Goal: Transaction & Acquisition: Download file/media

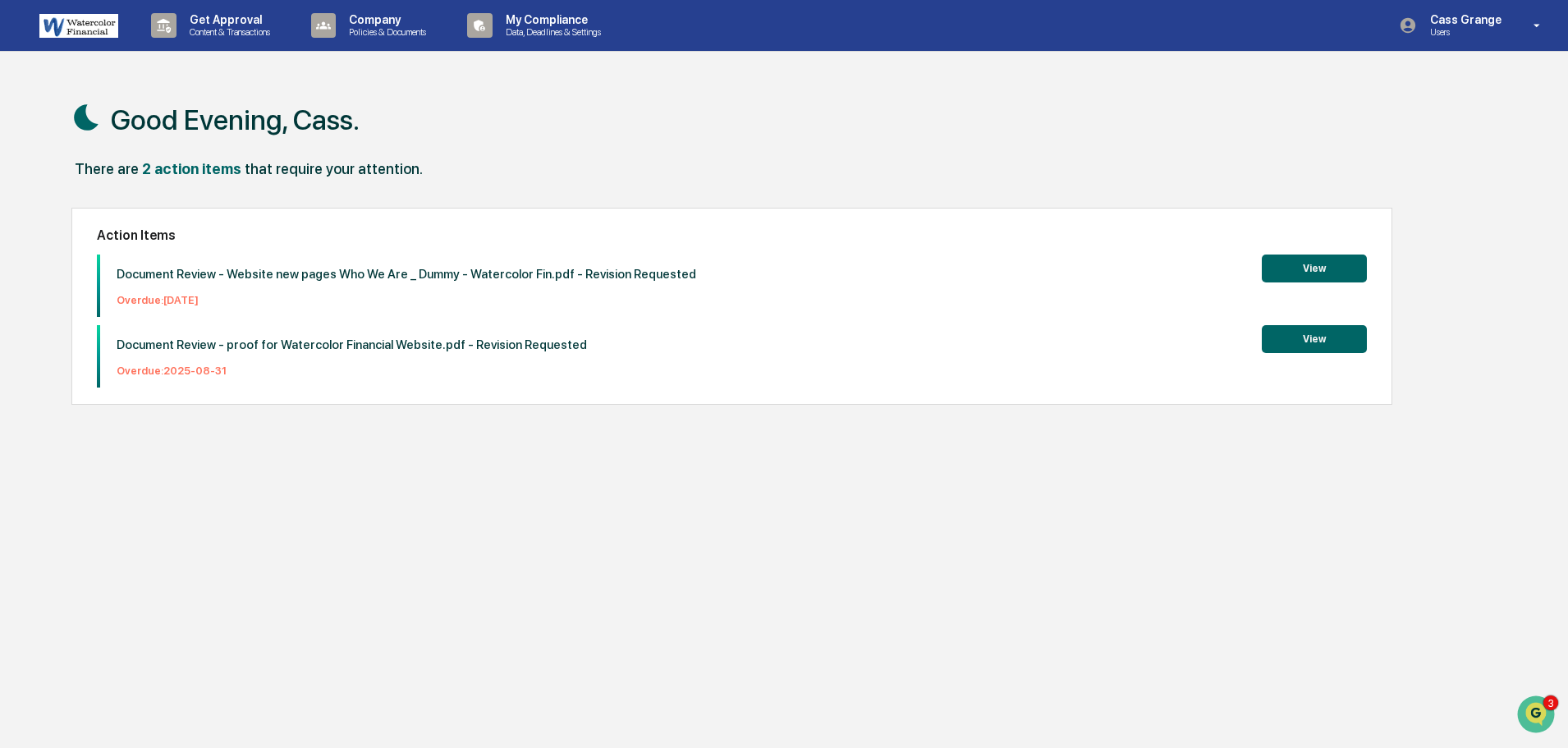
click at [1321, 339] on button "View" at bounding box center [1315, 339] width 105 height 28
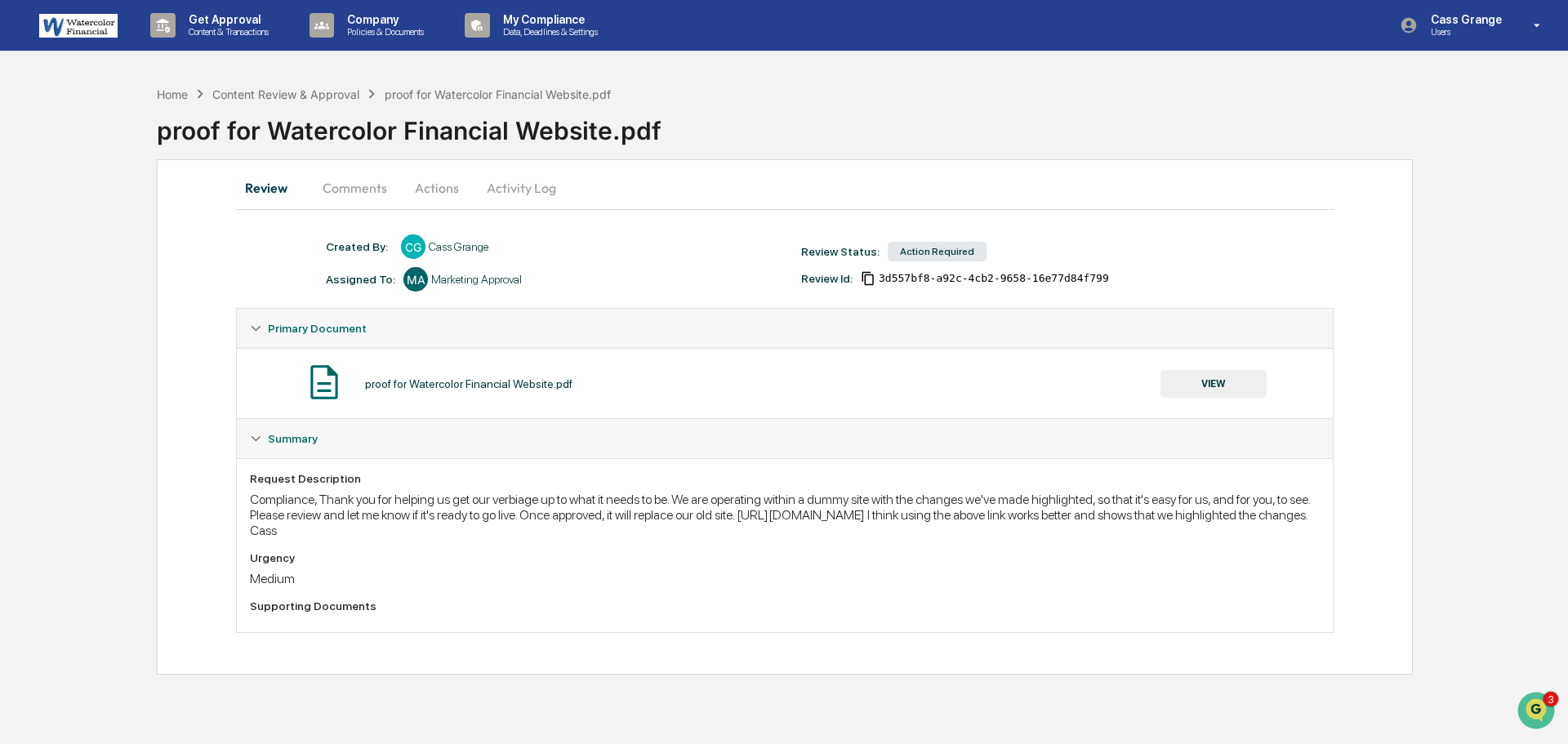
click at [1225, 383] on button "VIEW" at bounding box center [1214, 384] width 107 height 28
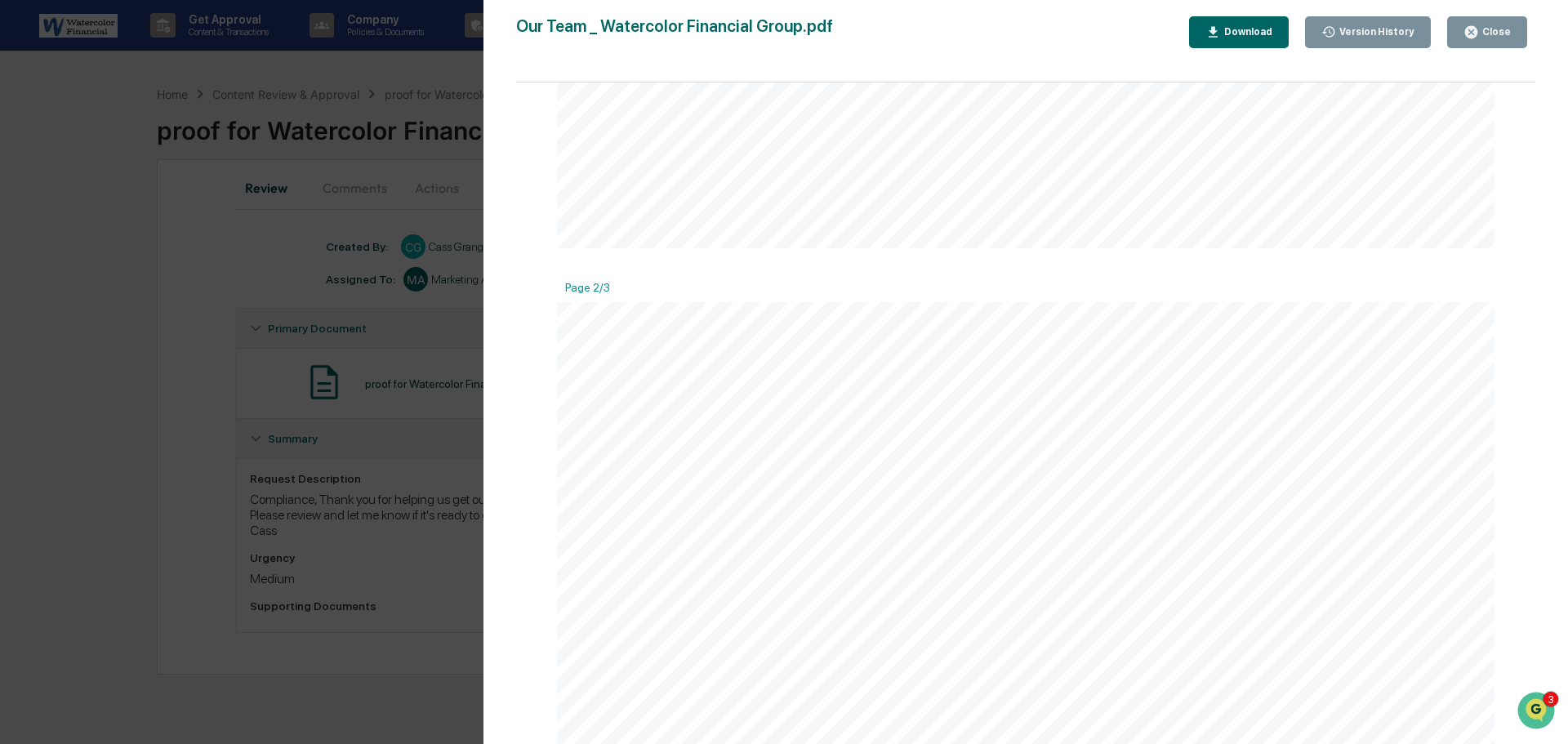
scroll to position [1066, 0]
click at [1284, 582] on icon at bounding box center [1168, 596] width 565 height 35
drag, startPoint x: 1221, startPoint y: 130, endPoint x: 1188, endPoint y: 134, distance: 33.2
drag, startPoint x: 1019, startPoint y: 11, endPoint x: 943, endPoint y: 9, distance: 76.0
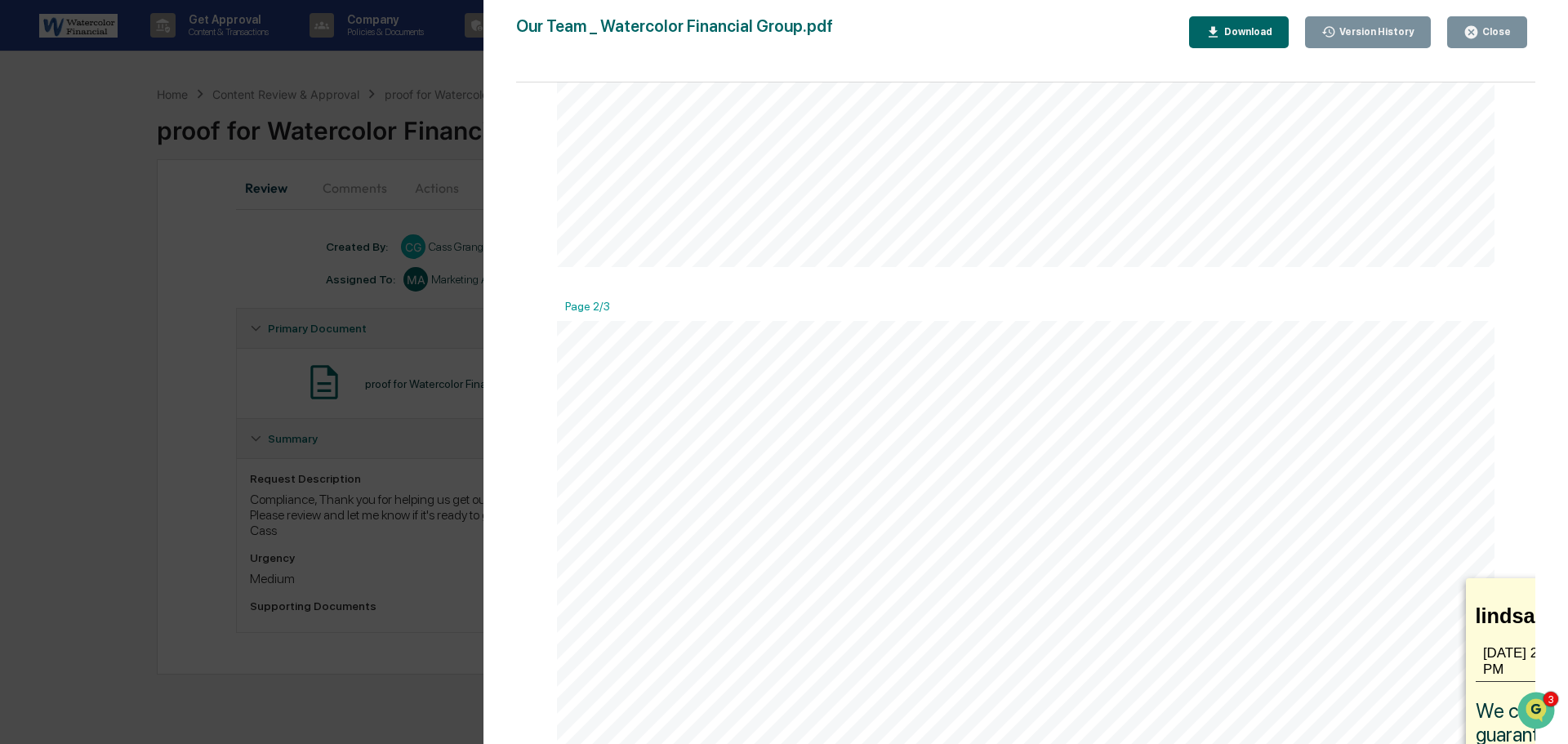
click at [943, 9] on div "Version History 08/28/2025, 07:21 PM Lindsay Rider 08/22/2025, 08:49 PM Cass Gr…" at bounding box center [1026, 388] width 1085 height 777
drag, startPoint x: 1190, startPoint y: 692, endPoint x: 1122, endPoint y: 692, distance: 68.0
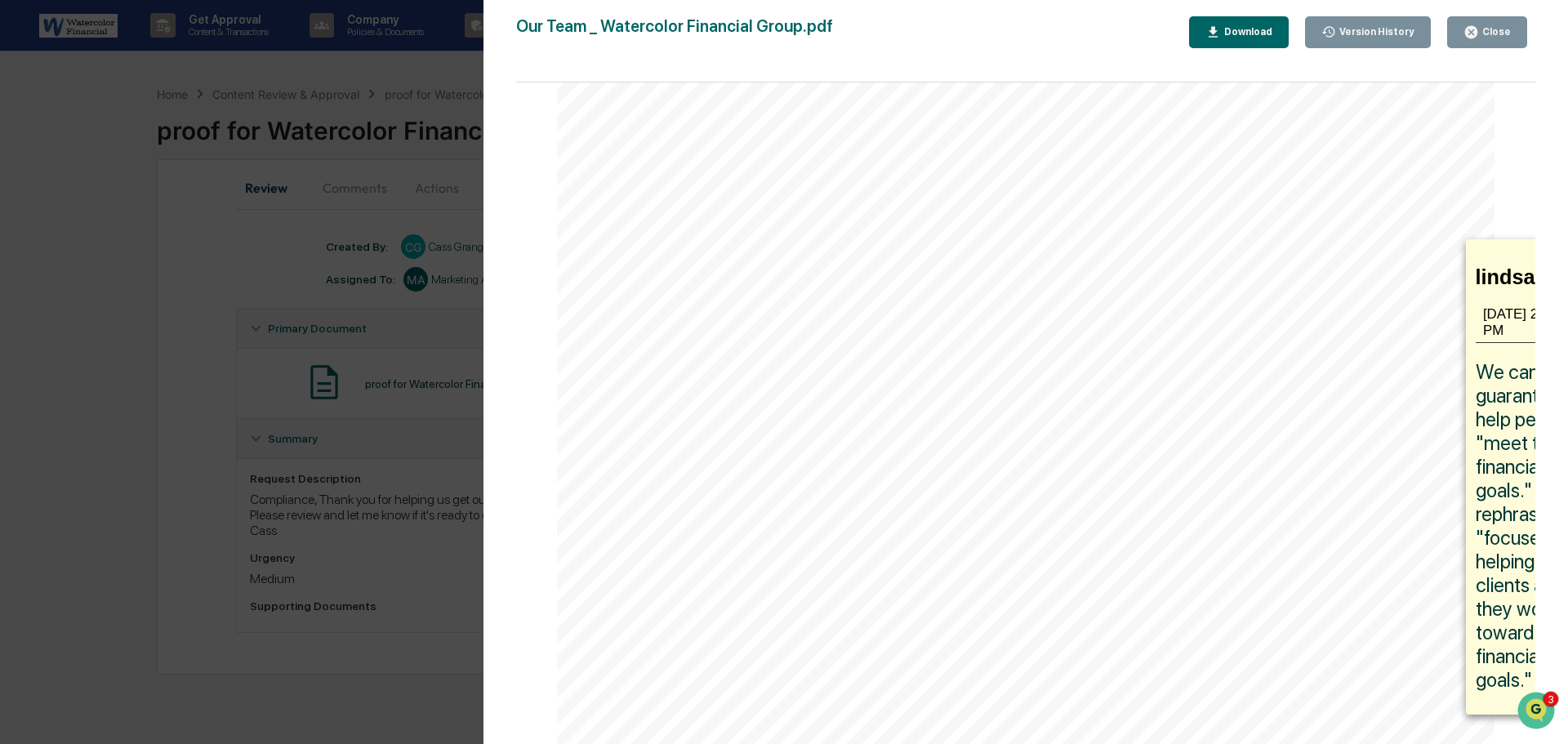
scroll to position [1433, 0]
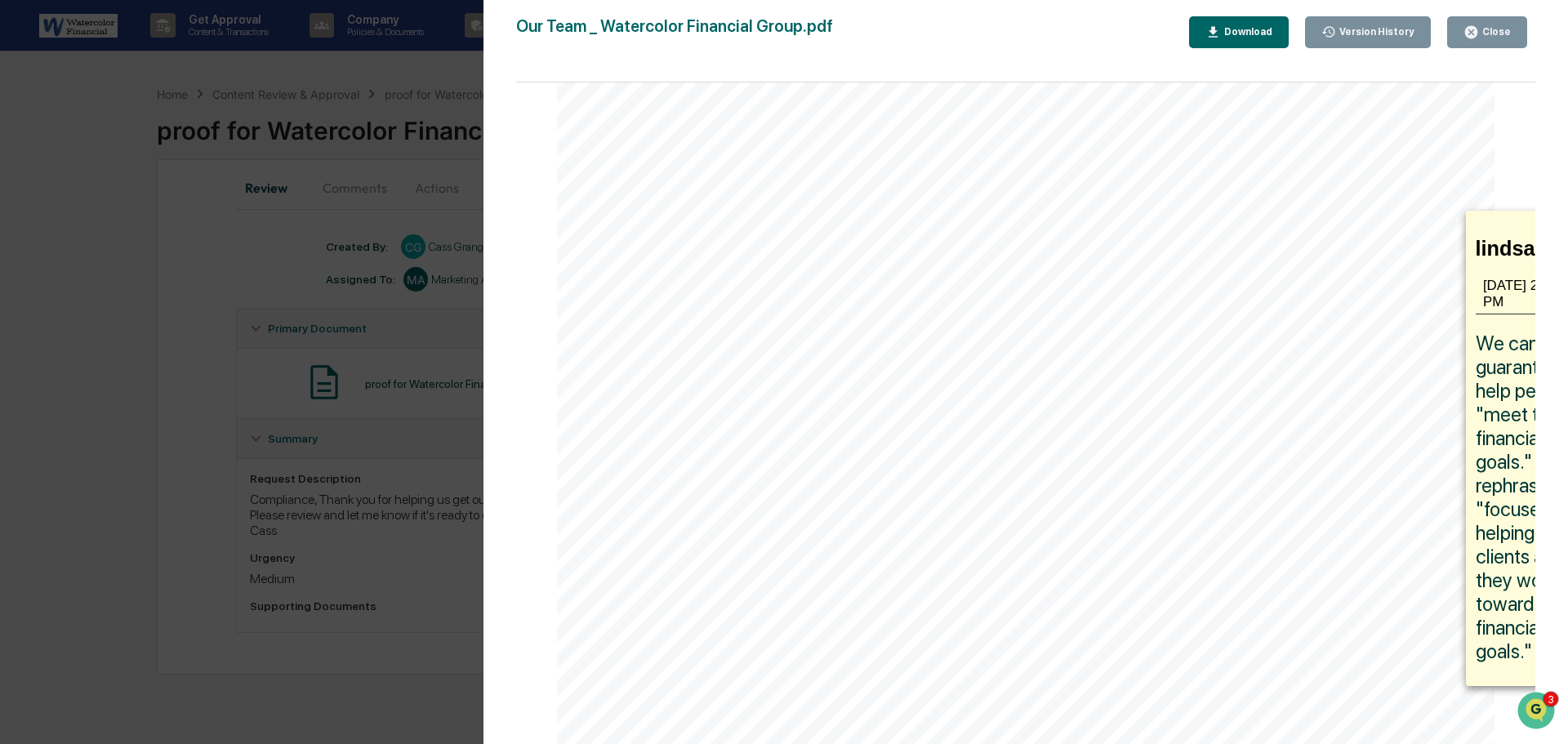
click at [1505, 387] on span "We cannot guarantee to help people "meet their financial goals." Please rephras…" at bounding box center [1535, 497] width 121 height 331
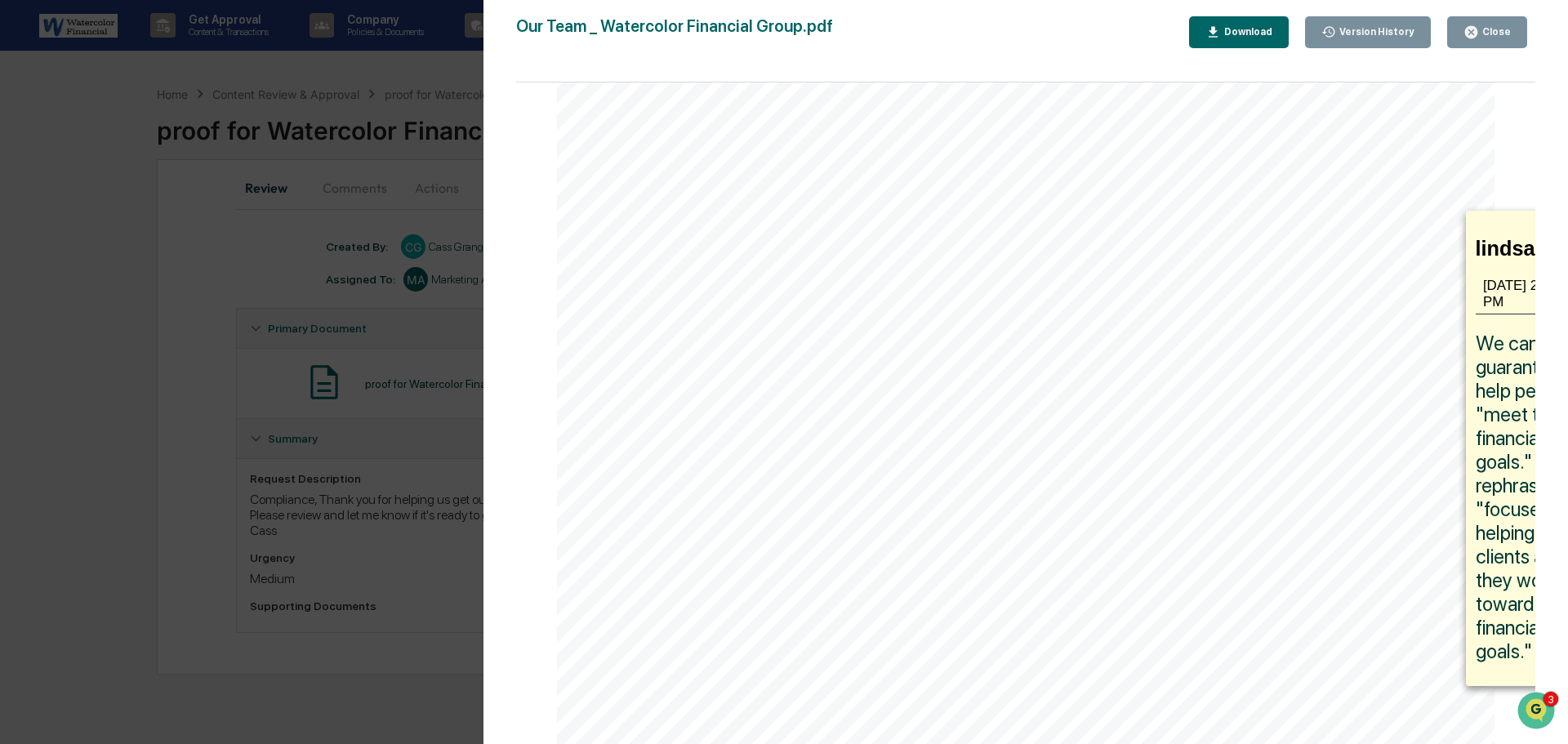
click at [1303, 216] on icon at bounding box center [1168, 228] width 565 height 35
drag, startPoint x: 1096, startPoint y: 688, endPoint x: 989, endPoint y: 696, distance: 107.3
drag, startPoint x: 994, startPoint y: 658, endPoint x: 929, endPoint y: 594, distance: 91.2
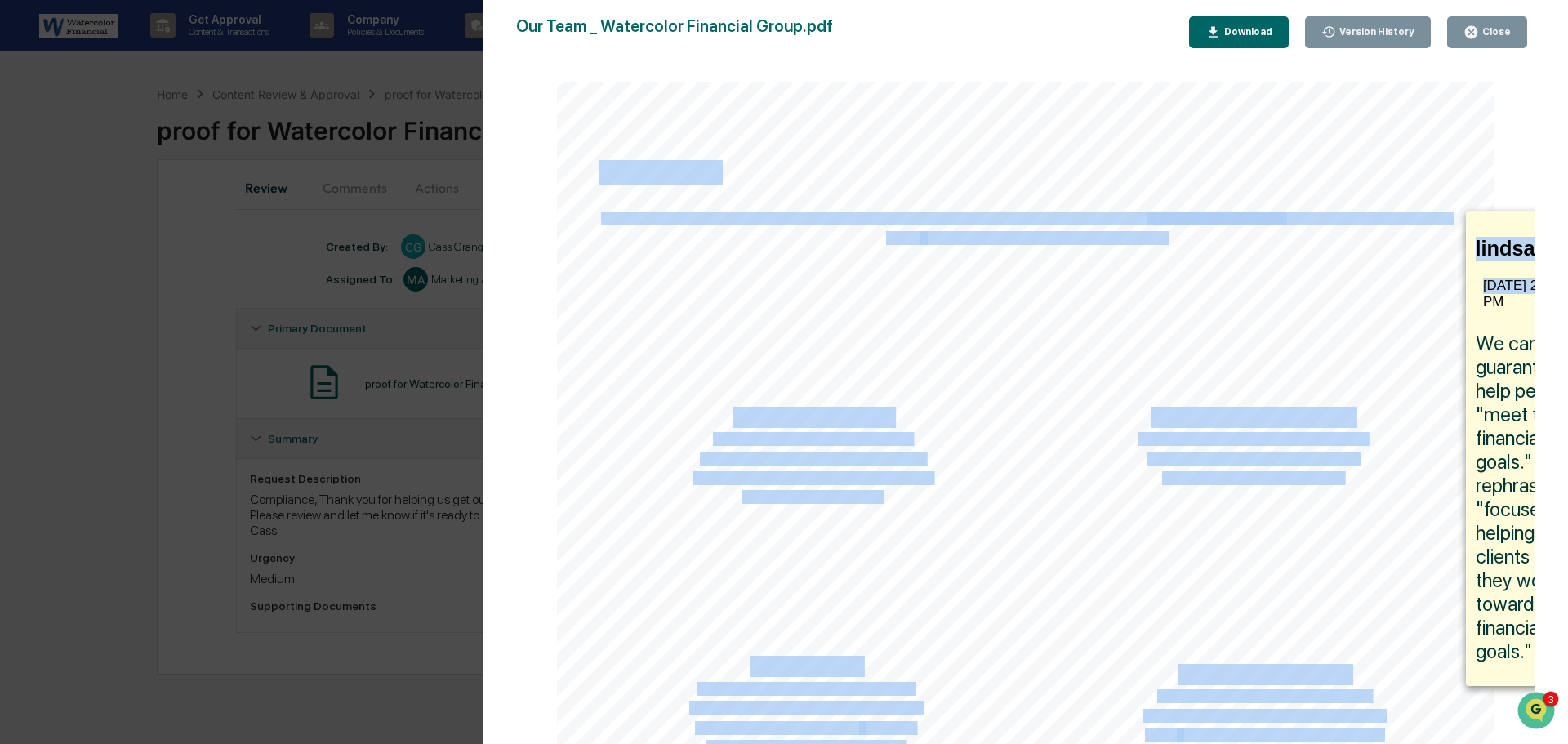
drag, startPoint x: 1485, startPoint y: 306, endPoint x: 1459, endPoint y: 311, distance: 26.5
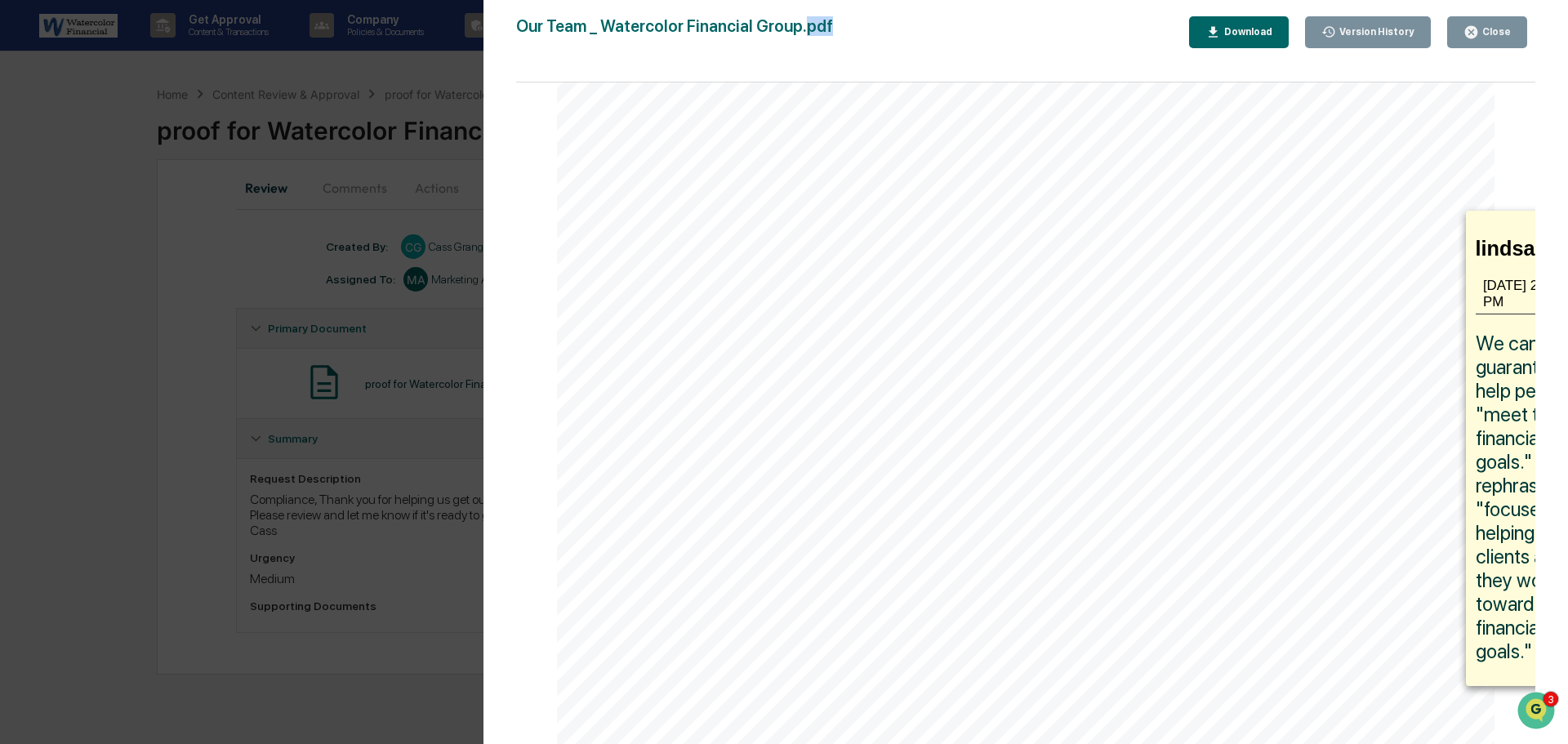
drag, startPoint x: 925, startPoint y: 41, endPoint x: 799, endPoint y: 37, distance: 126.1
click at [797, 37] on div "Our Team _ Watercolor Financial Group.pdf Close Version History Download" at bounding box center [1026, 32] width 1019 height 32
drag, startPoint x: 631, startPoint y: 653, endPoint x: 622, endPoint y: 639, distance: 16.6
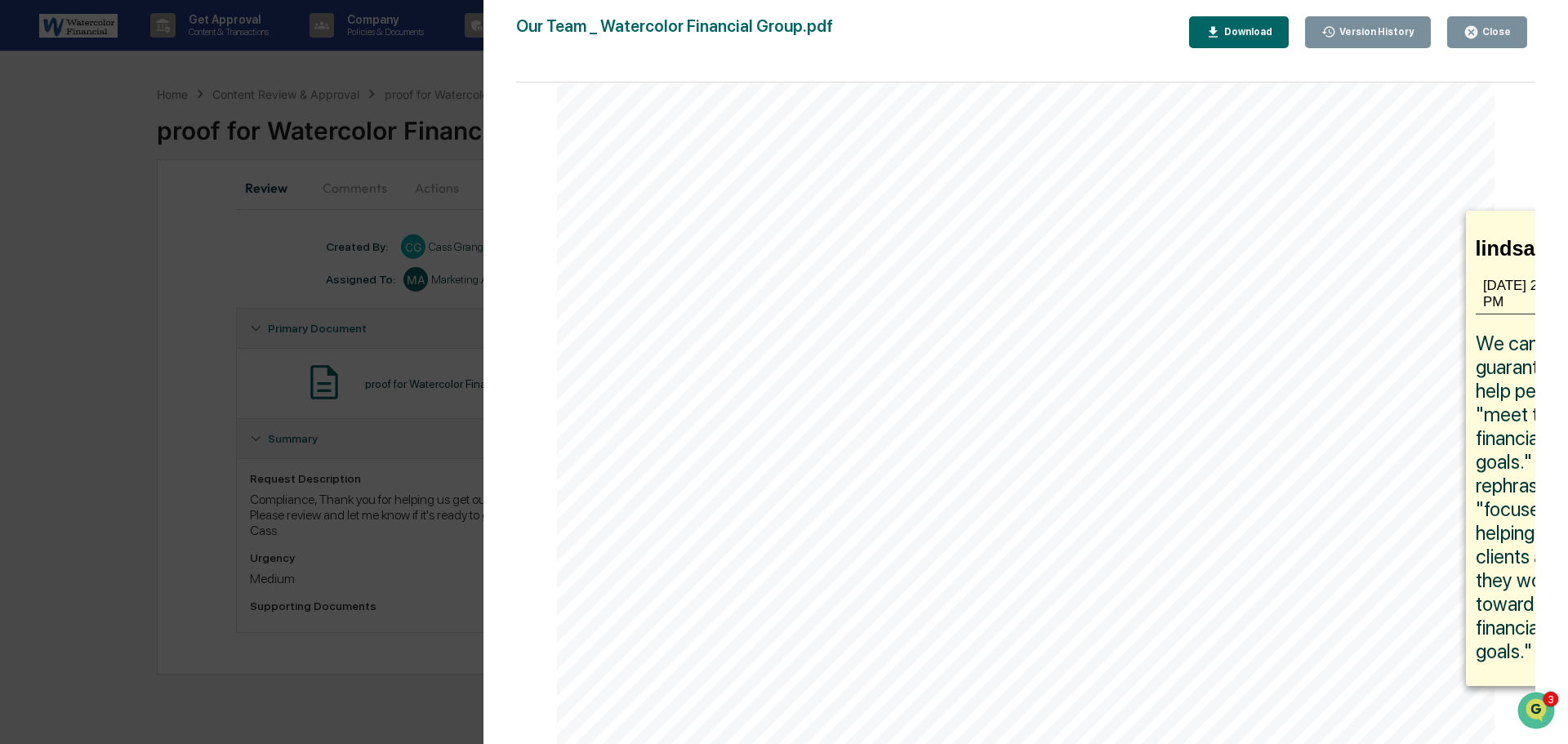
drag, startPoint x: 511, startPoint y: 46, endPoint x: 480, endPoint y: 60, distance: 34.0
click at [480, 60] on div "Version History 08/28/2025, 07:21 PM Lindsay Rider 08/22/2025, 08:49 PM Cass Gr…" at bounding box center [784, 372] width 1568 height 744
drag, startPoint x: 530, startPoint y: 80, endPoint x: 497, endPoint y: 78, distance: 33.1
click at [497, 78] on div "Version History 08/28/2025, 07:21 PM Lindsay Rider 08/22/2025, 08:49 PM Cass Gr…" at bounding box center [1026, 388] width 1085 height 777
click at [513, 138] on div "Version History 08/28/2025, 07:21 PM Lindsay Rider 08/22/2025, 08:49 PM Cass Gr…" at bounding box center [1026, 388] width 1085 height 777
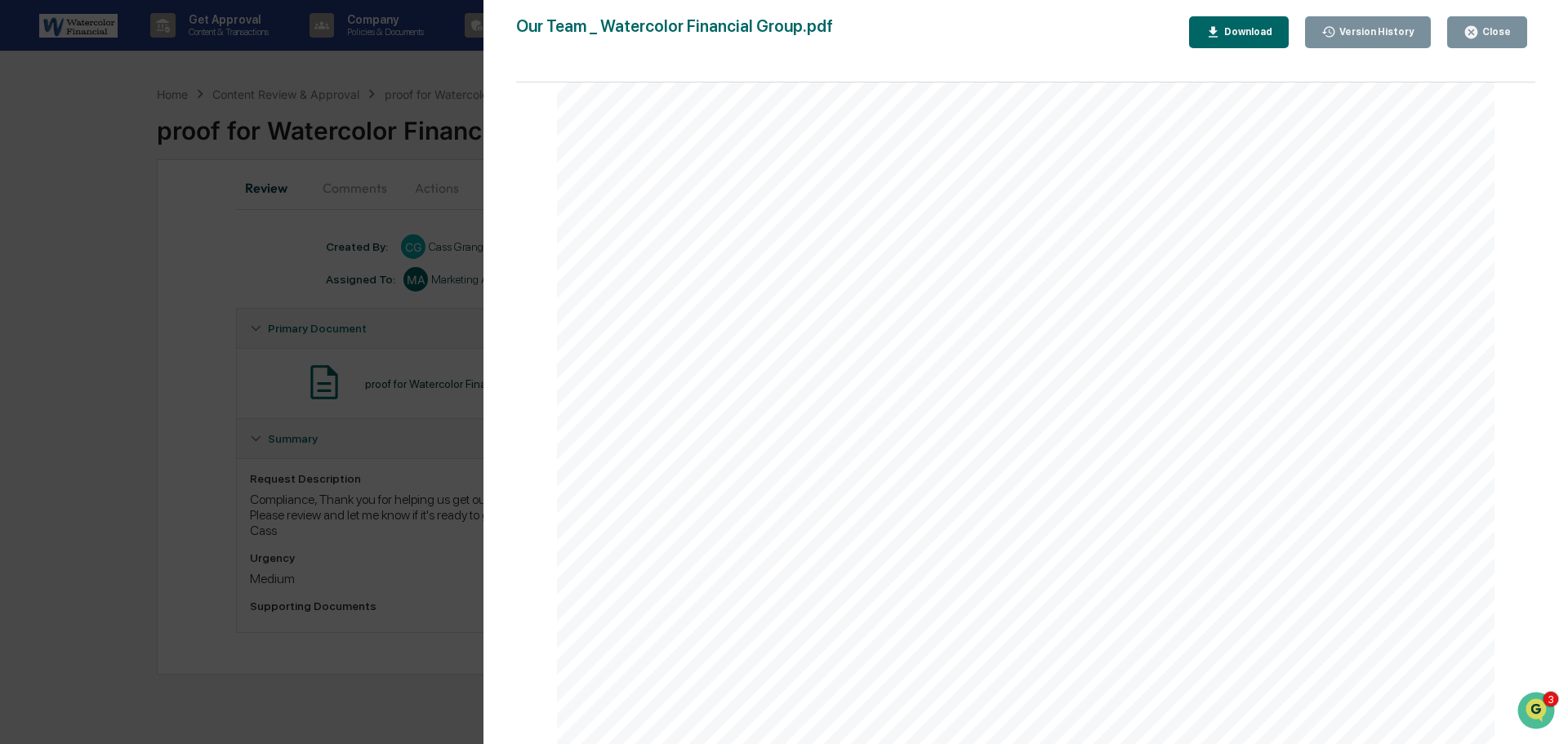
scroll to position [3130, 0]
drag, startPoint x: 1377, startPoint y: 715, endPoint x: 1199, endPoint y: 701, distance: 178.5
click at [1526, 704] on img "Open customer support" at bounding box center [1536, 711] width 41 height 33
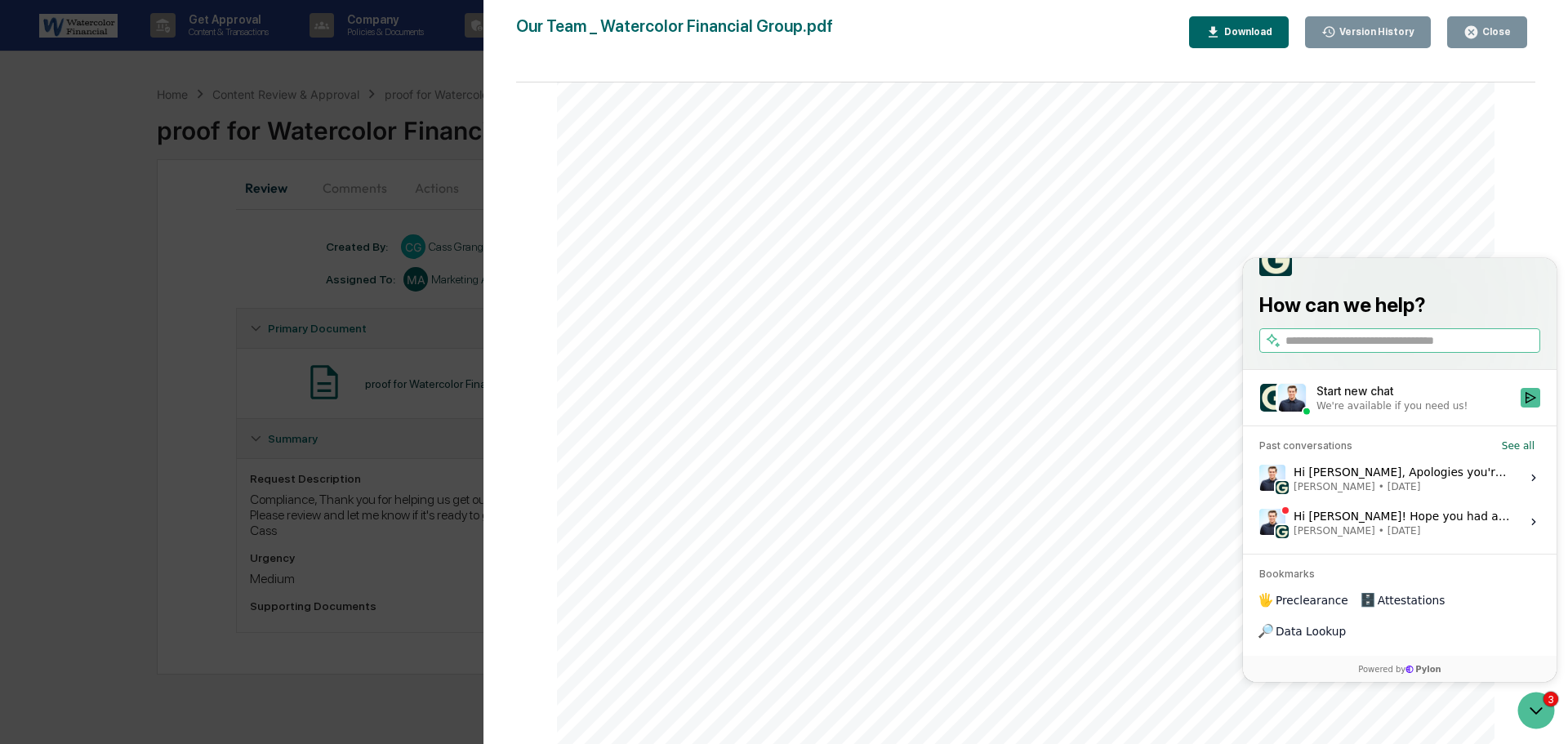
click at [1545, 707] on icon "Open customer support" at bounding box center [1536, 710] width 41 height 41
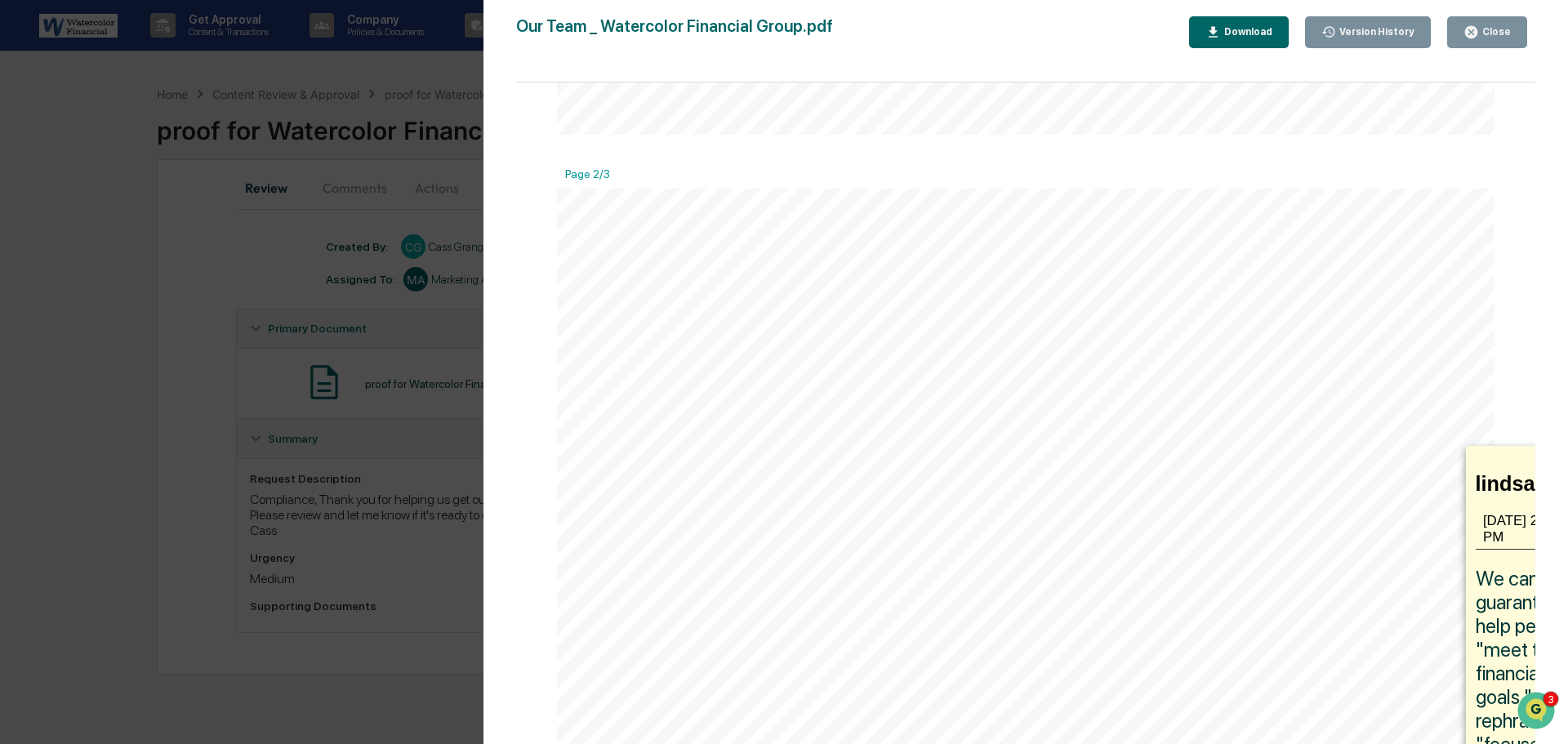
scroll to position [1288, 0]
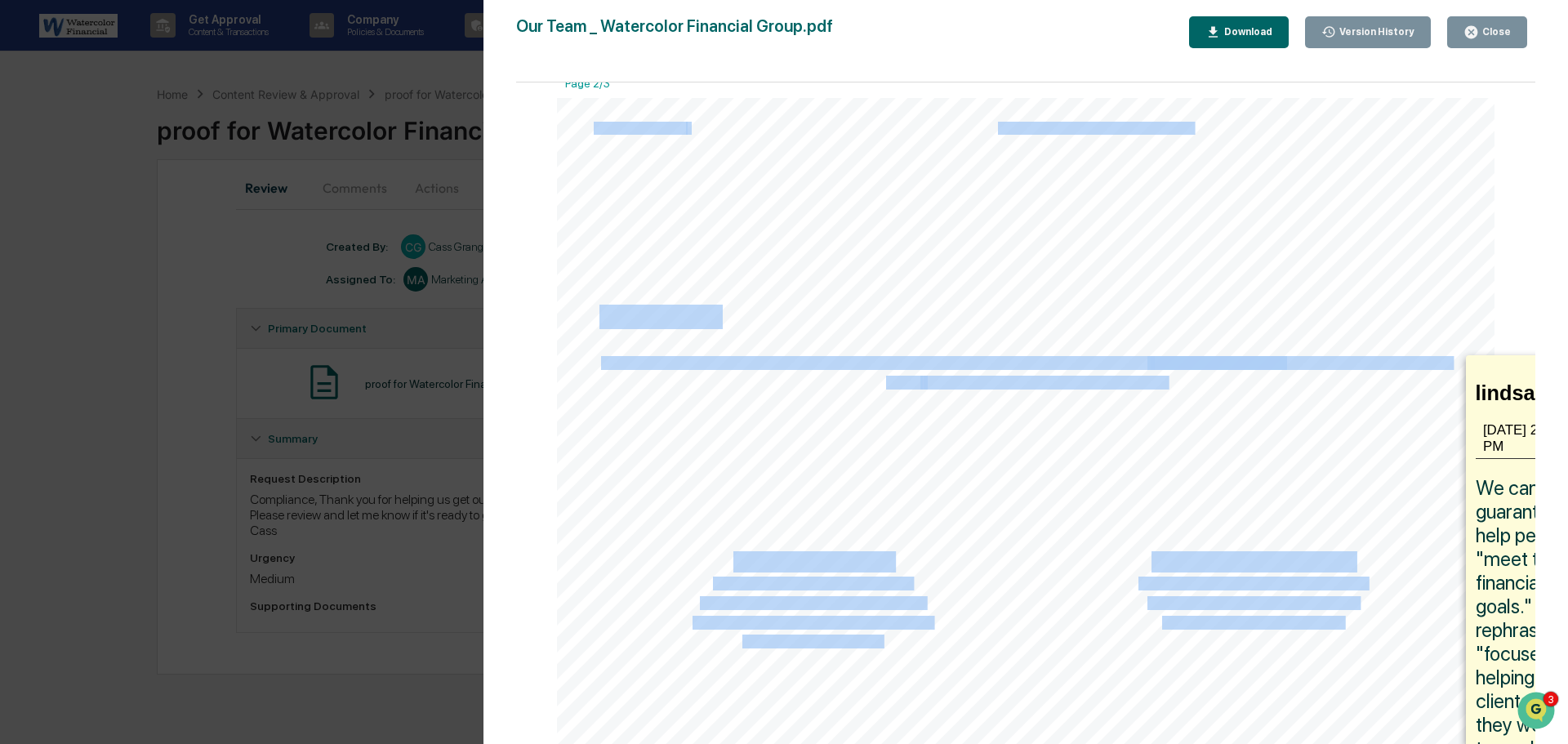
drag, startPoint x: 1480, startPoint y: 357, endPoint x: 1454, endPoint y: 367, distance: 27.9
click at [1473, 364] on div "lindsayrider 8/28/2025, 2:18:30 PM We cannot guarantee to help people "meet the…" at bounding box center [1533, 593] width 136 height 476
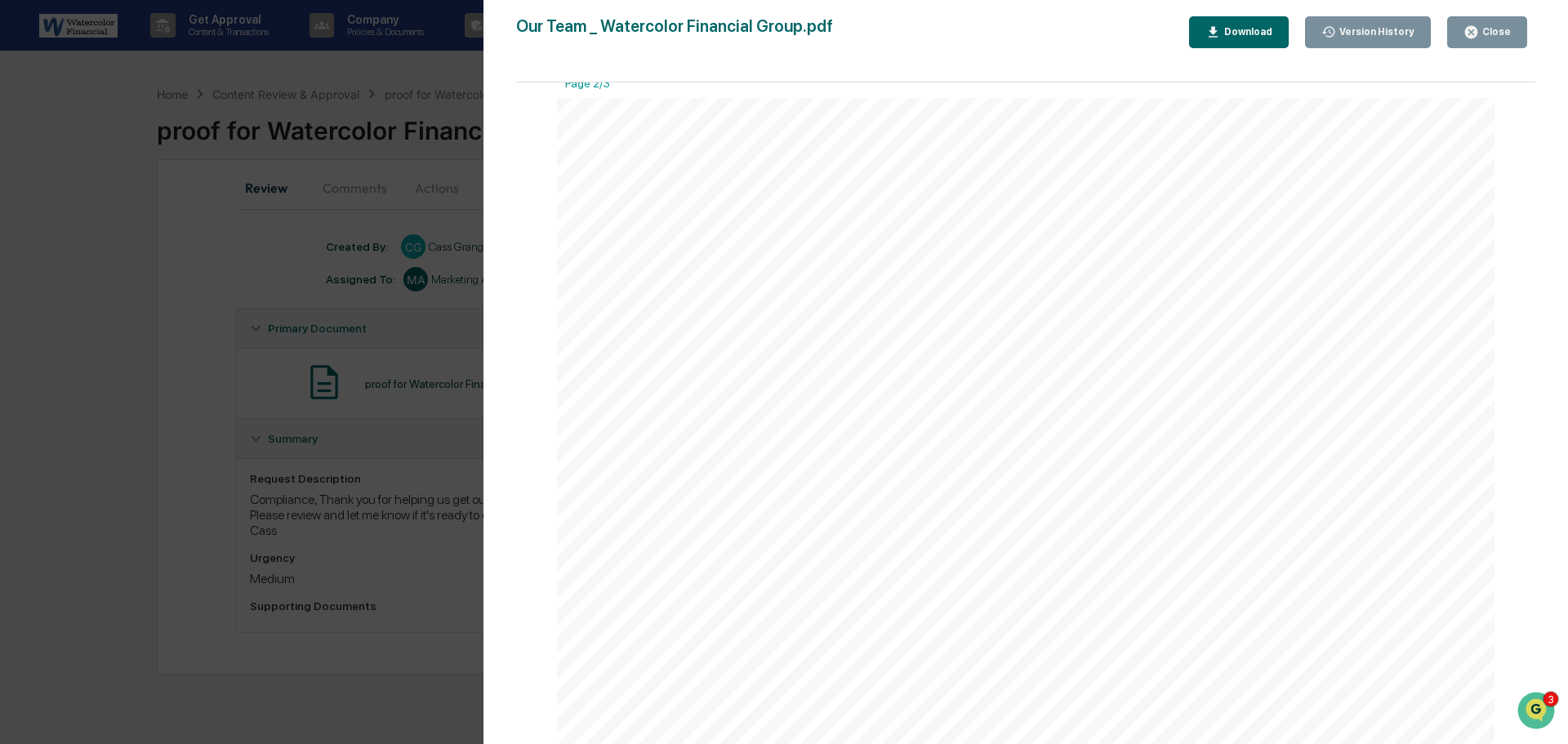
click at [944, 39] on div "Our Team _ Watercolor Financial Group.pdf Close Version History Download" at bounding box center [1026, 32] width 1019 height 32
click at [534, 55] on div "Our Team _ Watercolor Financial Group.pdf Close Version History Download Page 1…" at bounding box center [1026, 388] width 1019 height 744
click at [1239, 32] on div "Download" at bounding box center [1245, 32] width 51 height 12
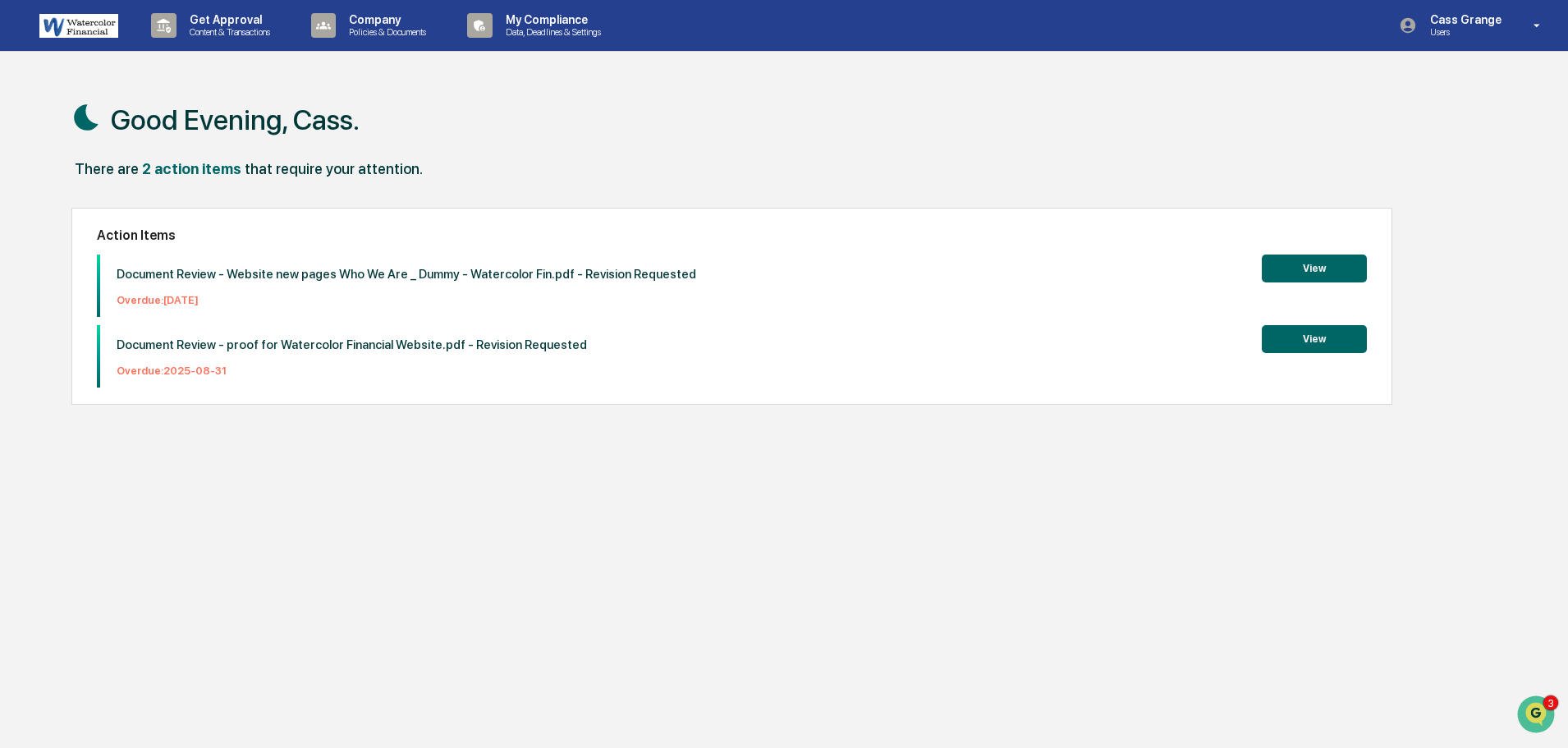
click at [1300, 266] on button "View" at bounding box center [1315, 268] width 105 height 28
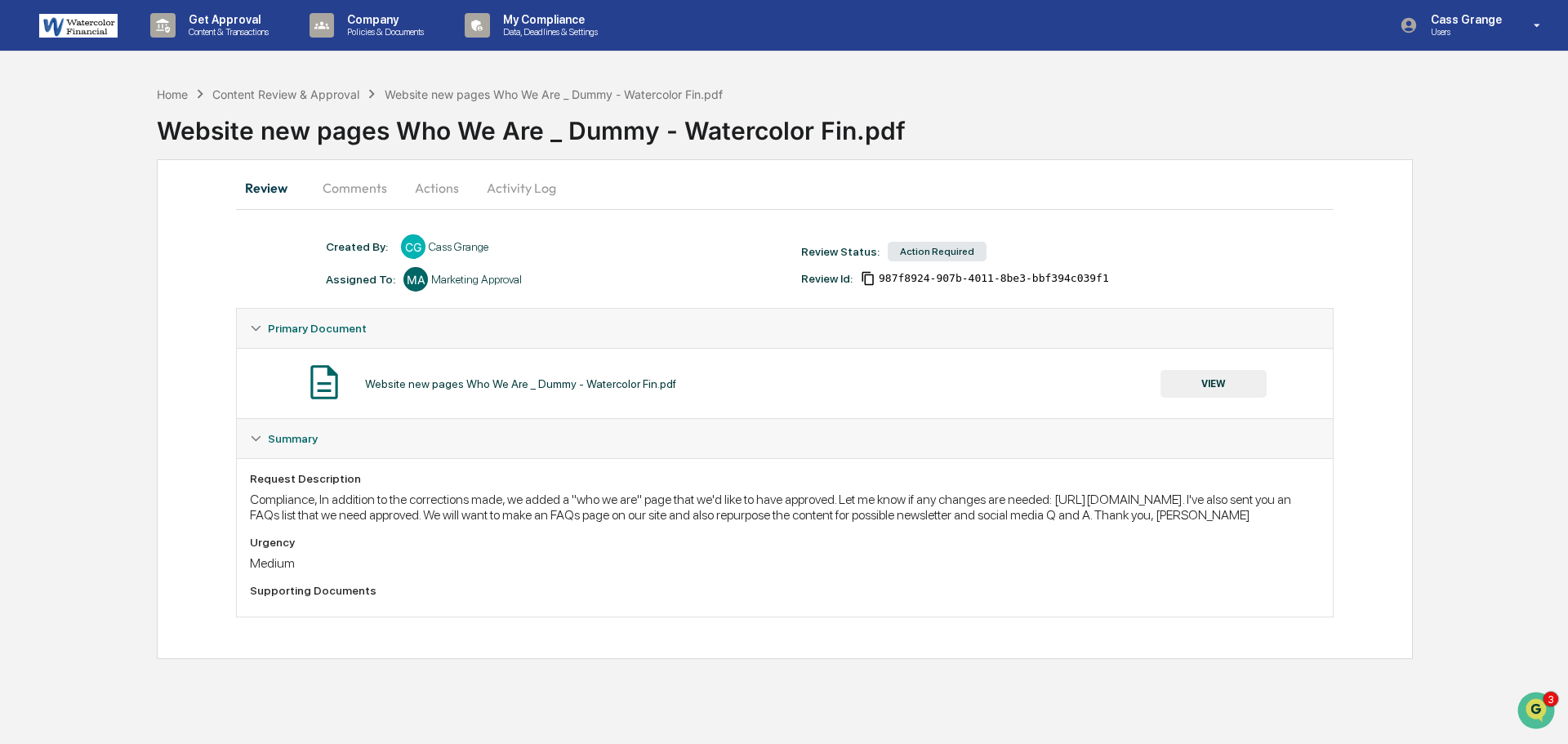
click at [1208, 384] on button "VIEW" at bounding box center [1214, 384] width 107 height 28
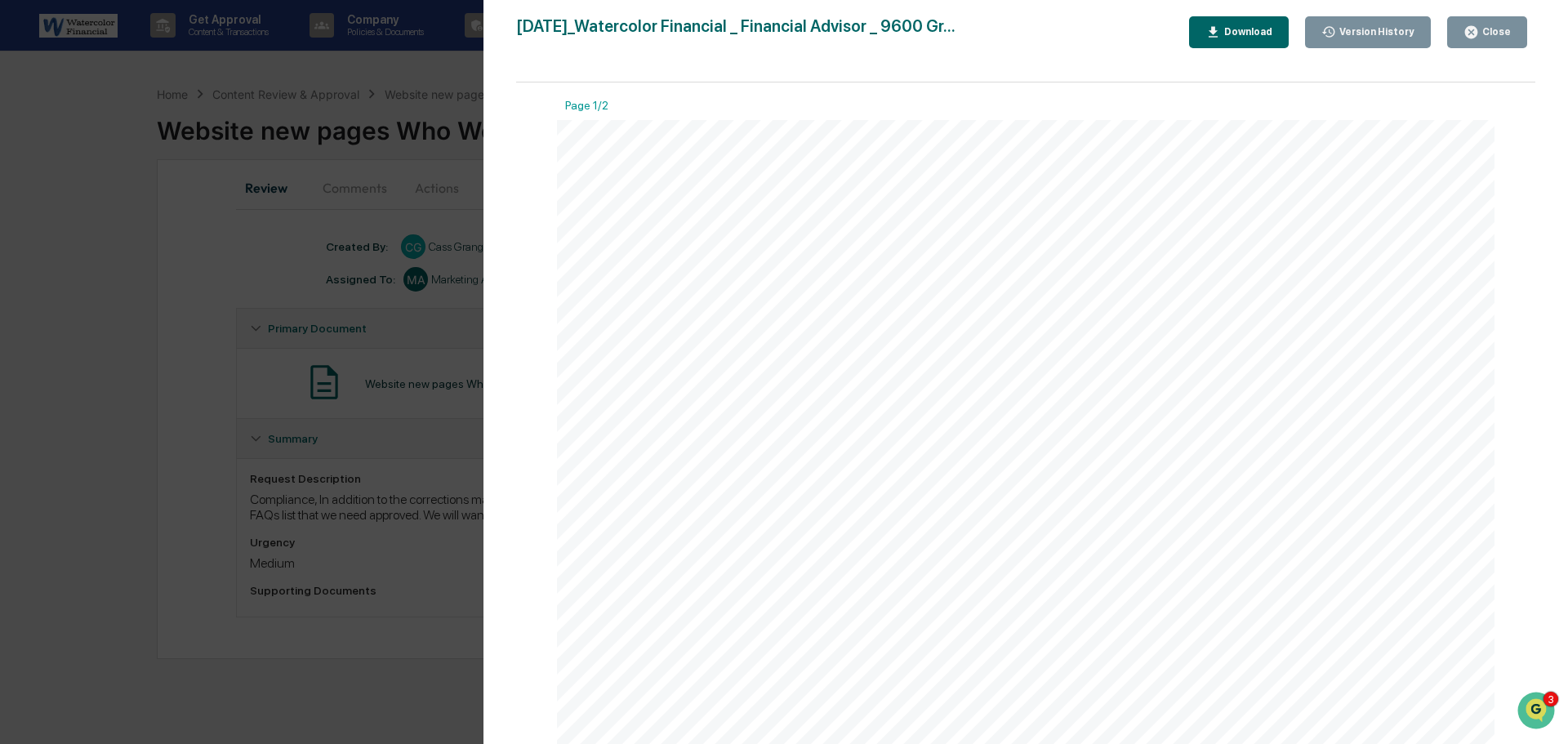
click at [1256, 29] on div "Download" at bounding box center [1245, 32] width 51 height 12
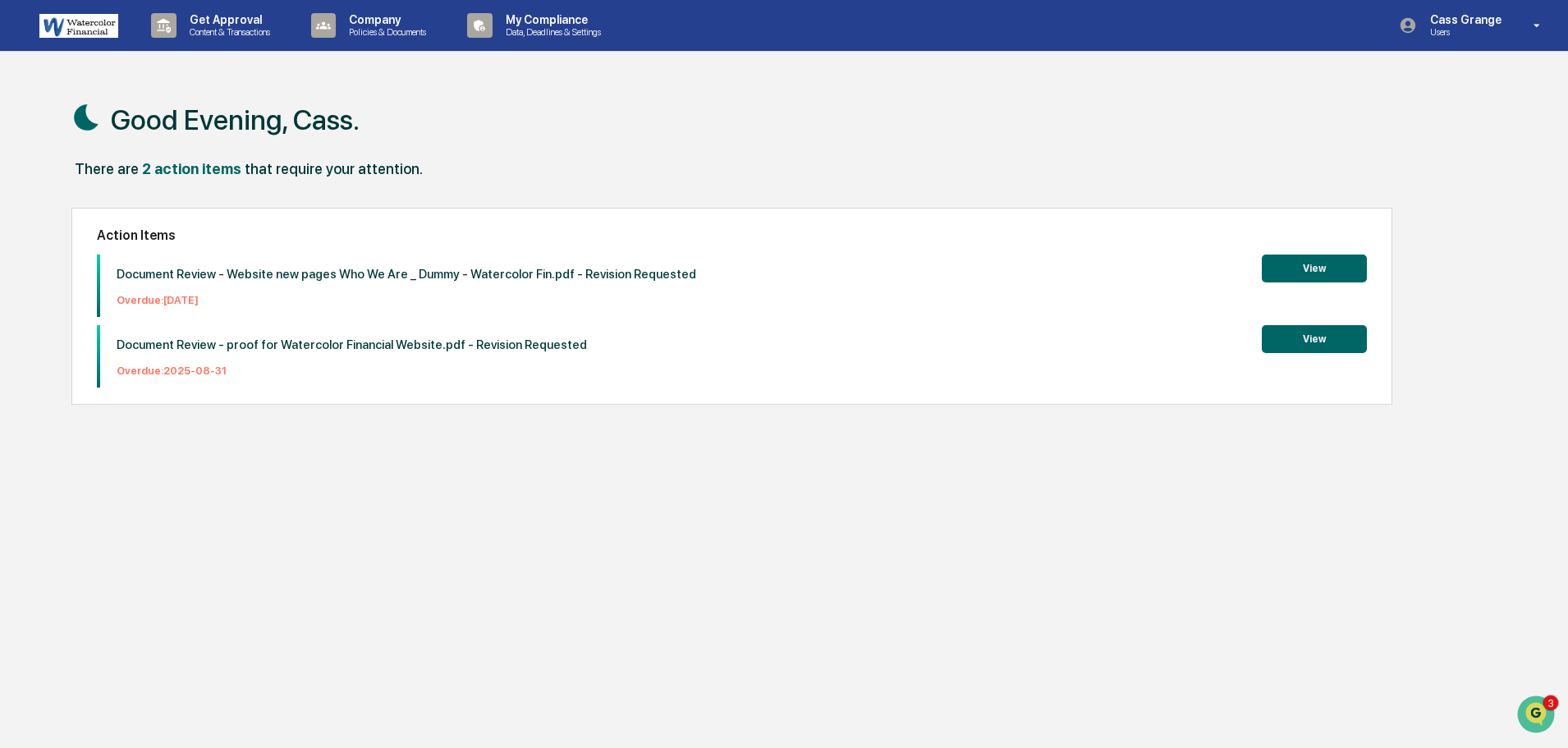
click at [462, 278] on p "Document Review - Website new pages Who We Are _ Dummy - Watercolor Fin.pdf - R…" at bounding box center [406, 274] width 579 height 15
click at [1309, 266] on button "View" at bounding box center [1315, 268] width 105 height 28
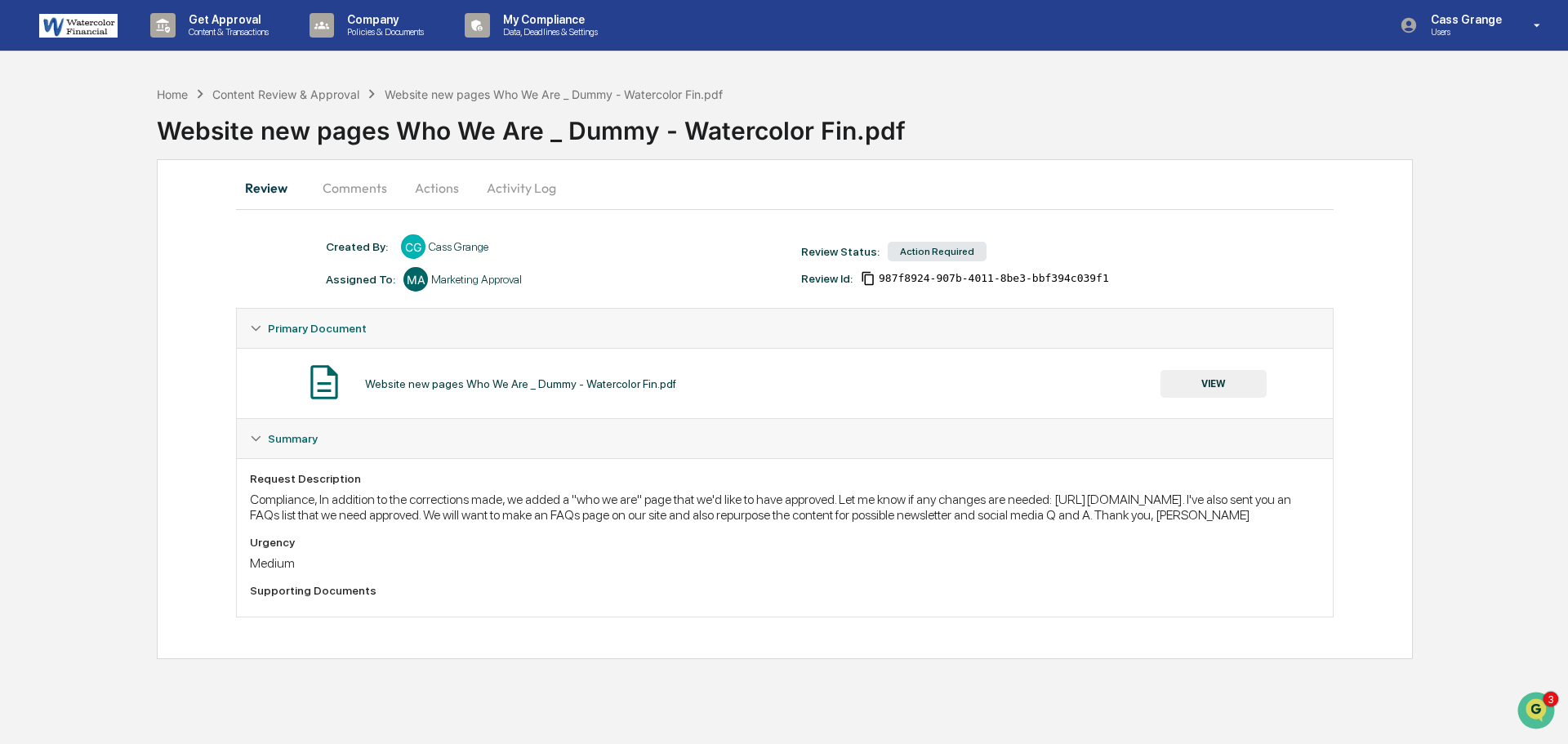
click at [1208, 381] on button "VIEW" at bounding box center [1214, 384] width 107 height 28
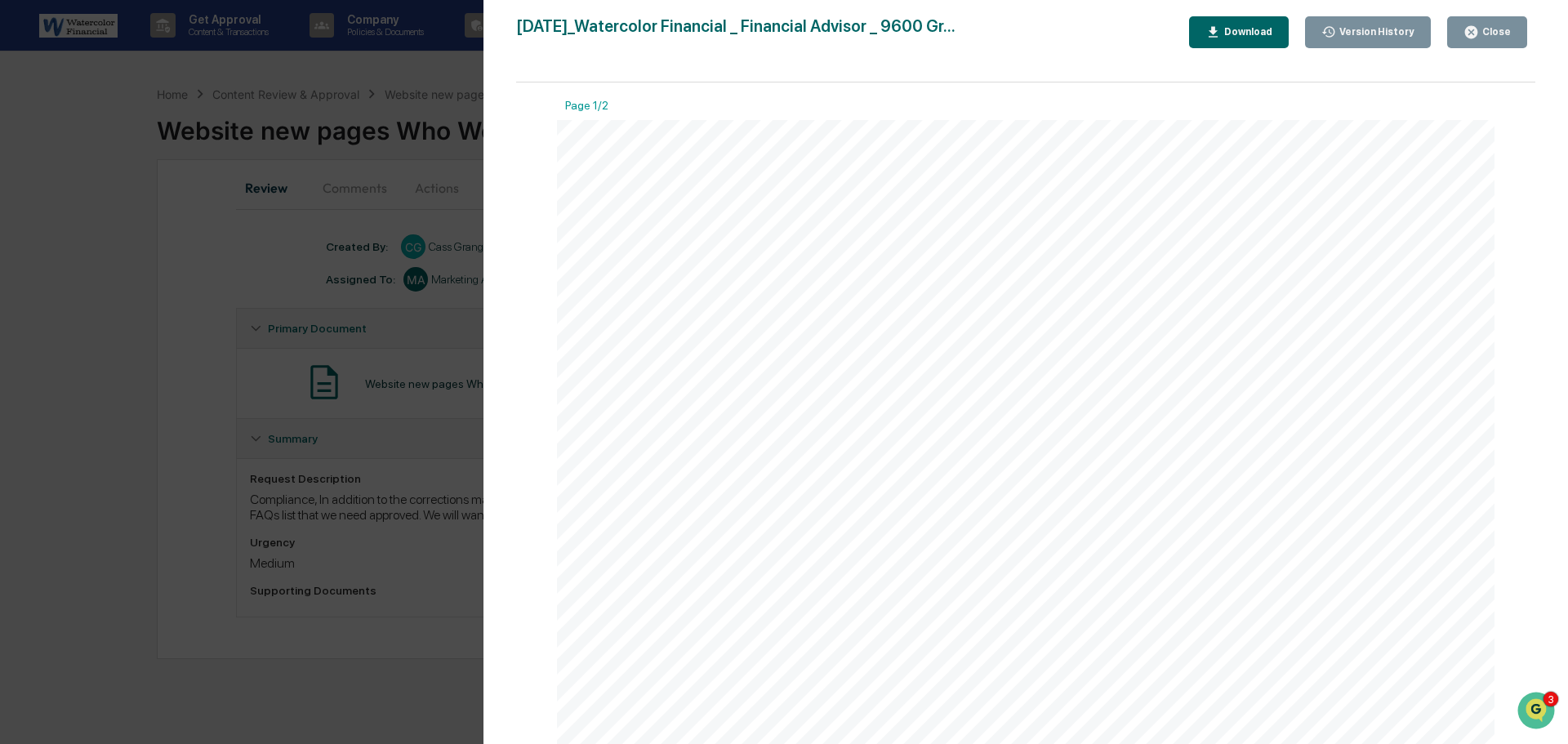
click at [462, 91] on div "Version History [DATE] 06:05 PM [PERSON_NAME] [DATE] 08:51 PM Cass Grange [DATE…" at bounding box center [784, 372] width 1568 height 744
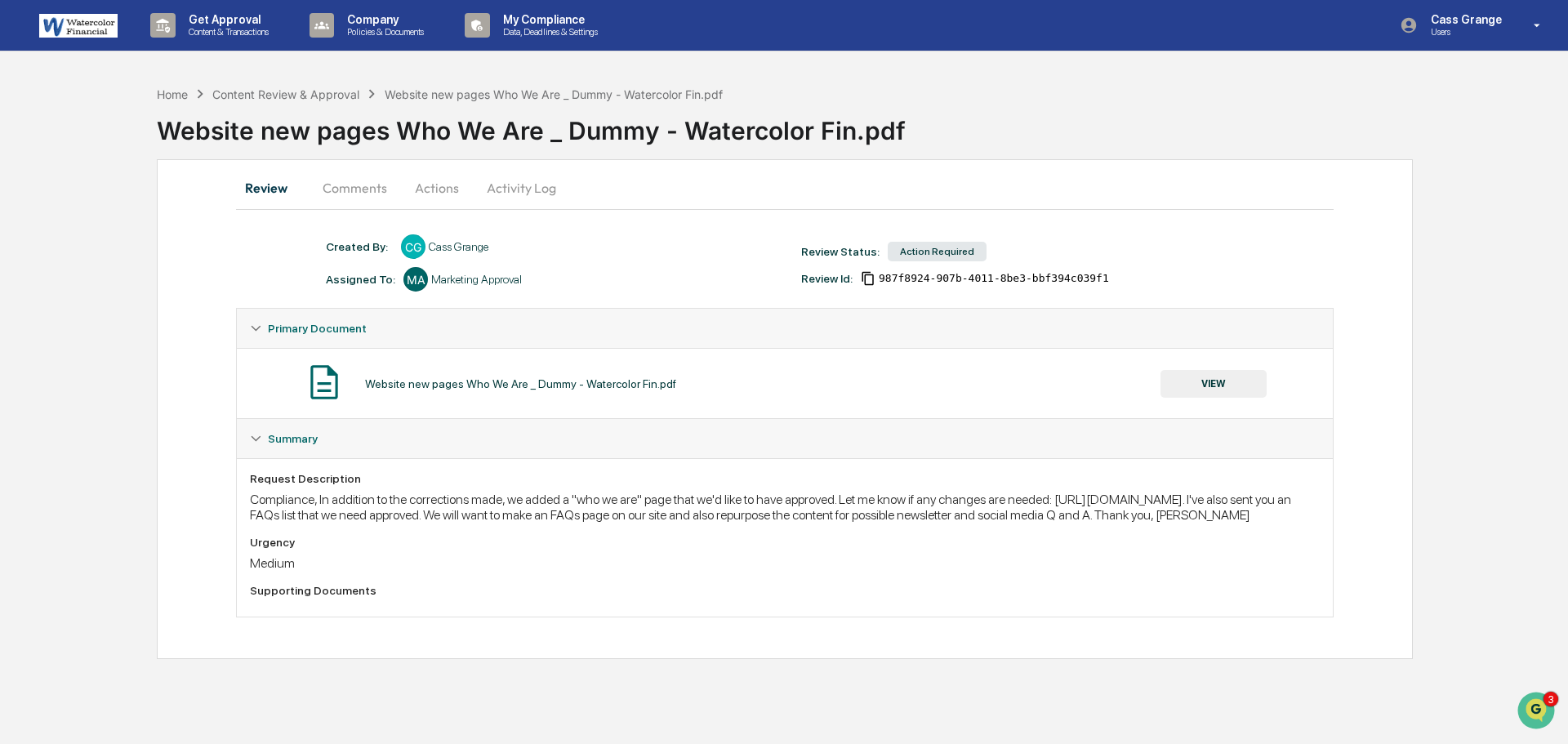
click at [1217, 381] on button "VIEW" at bounding box center [1214, 384] width 107 height 28
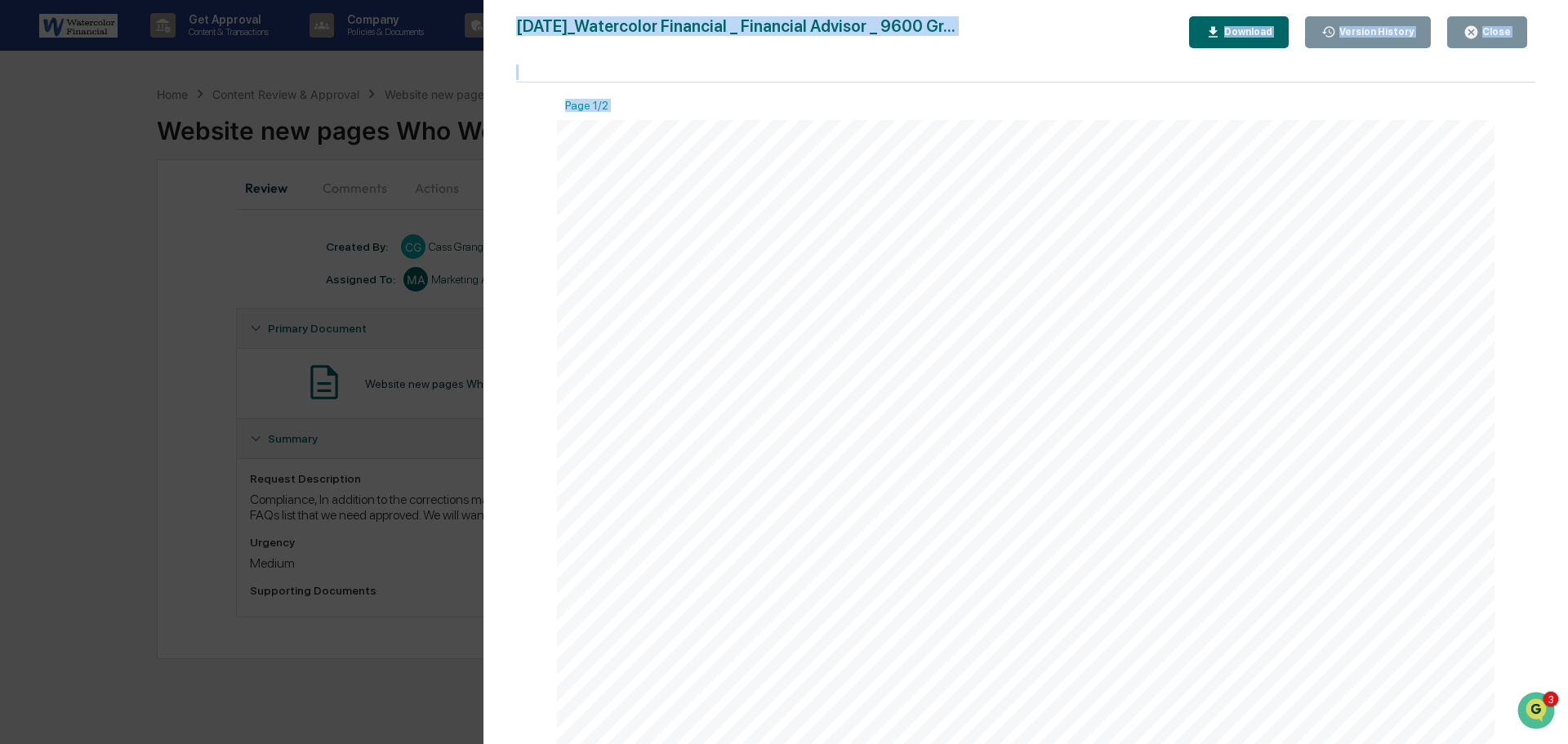
drag, startPoint x: 1526, startPoint y: 190, endPoint x: 1545, endPoint y: 323, distance: 134.4
click at [1537, 518] on div "Version History [DATE] 06:05 PM [PERSON_NAME] [DATE] 08:51 PM Cass Grange [DATE…" at bounding box center [1026, 388] width 1085 height 777
